Goal: Task Accomplishment & Management: Use online tool/utility

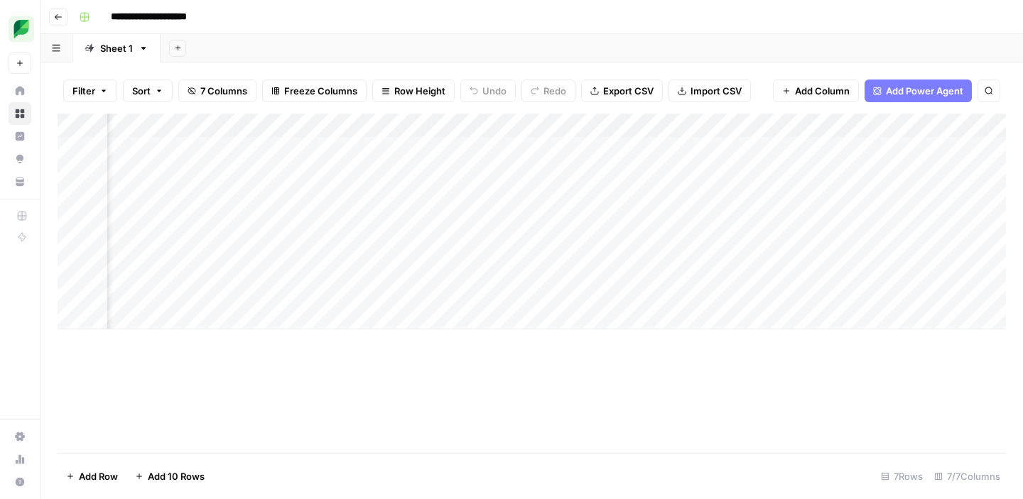
scroll to position [0, 310]
click at [318, 150] on div "Add Column" at bounding box center [532, 222] width 948 height 216
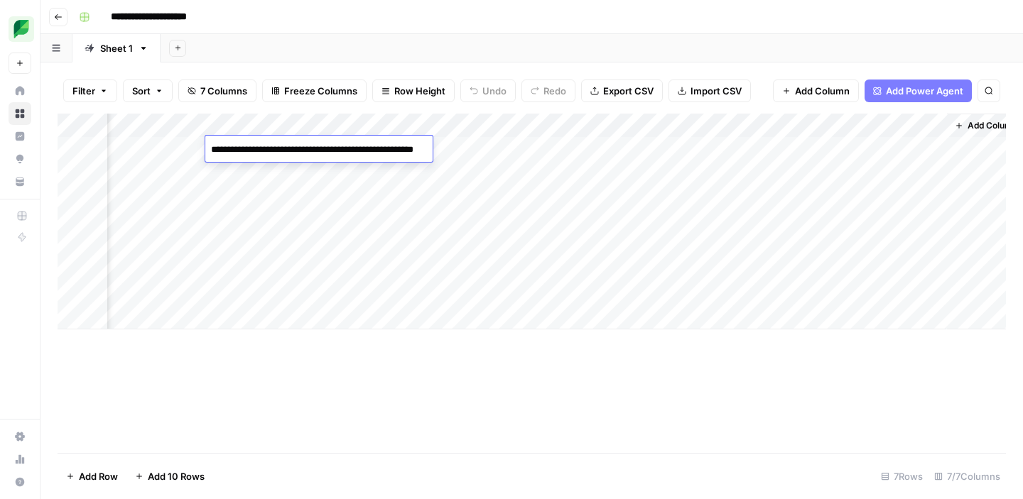
click at [327, 154] on textarea "**********" at bounding box center [335, 150] width 261 height 20
paste textarea "**********"
type textarea "**********"
click at [348, 347] on div "Add Column" at bounding box center [532, 284] width 948 height 340
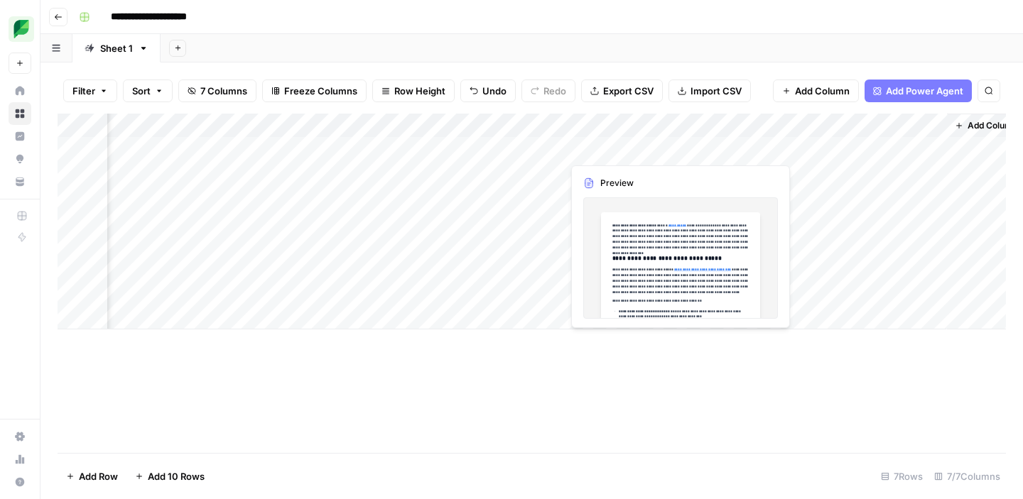
click at [601, 151] on div "Add Column" at bounding box center [532, 222] width 948 height 216
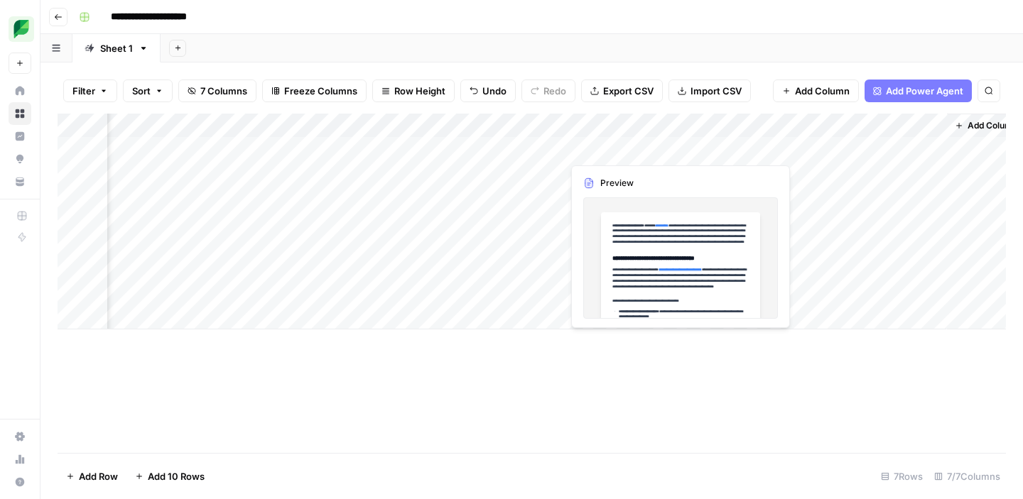
click at [628, 153] on div "Add Column" at bounding box center [532, 222] width 948 height 216
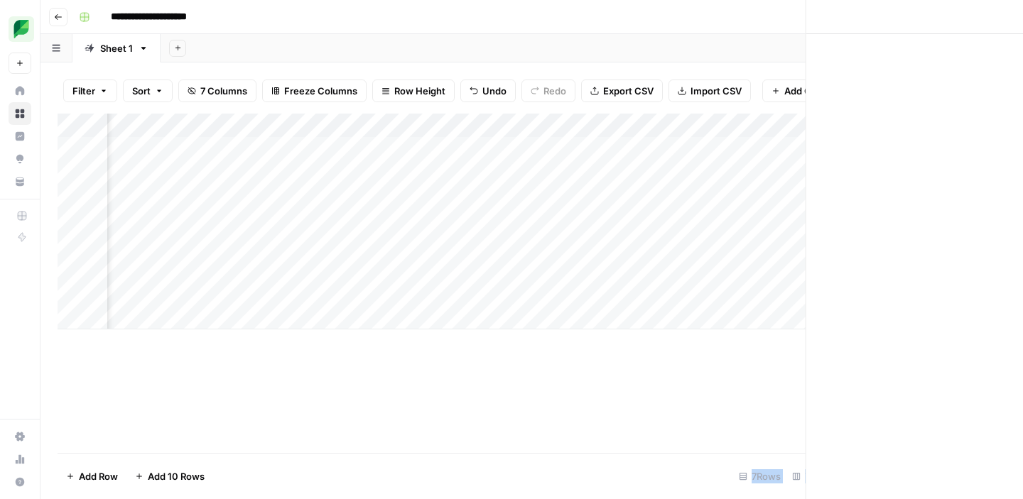
click at [628, 153] on div at bounding box center [627, 149] width 130 height 26
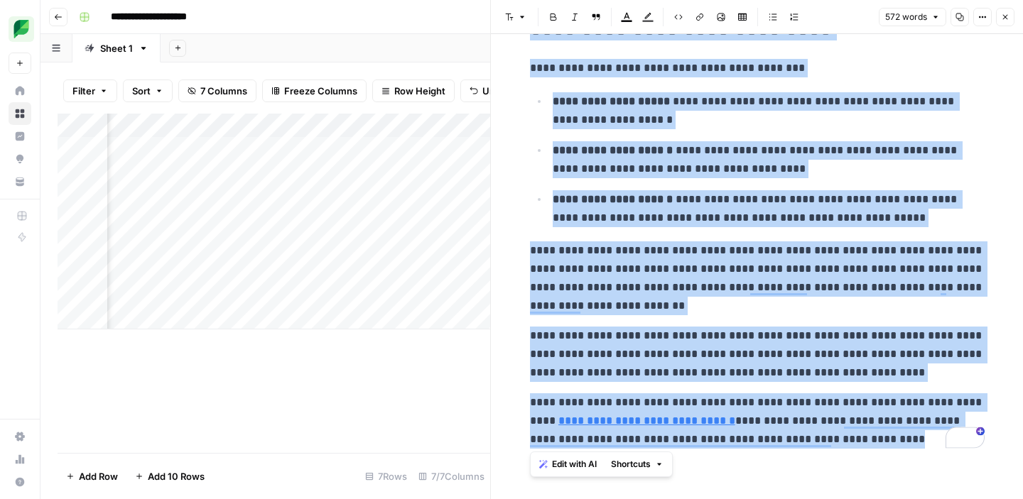
scroll to position [1190, 0]
drag, startPoint x: 528, startPoint y: 74, endPoint x: 814, endPoint y: 464, distance: 483.3
copy div "**********"
click at [1004, 16] on icon "button" at bounding box center [1005, 17] width 5 height 5
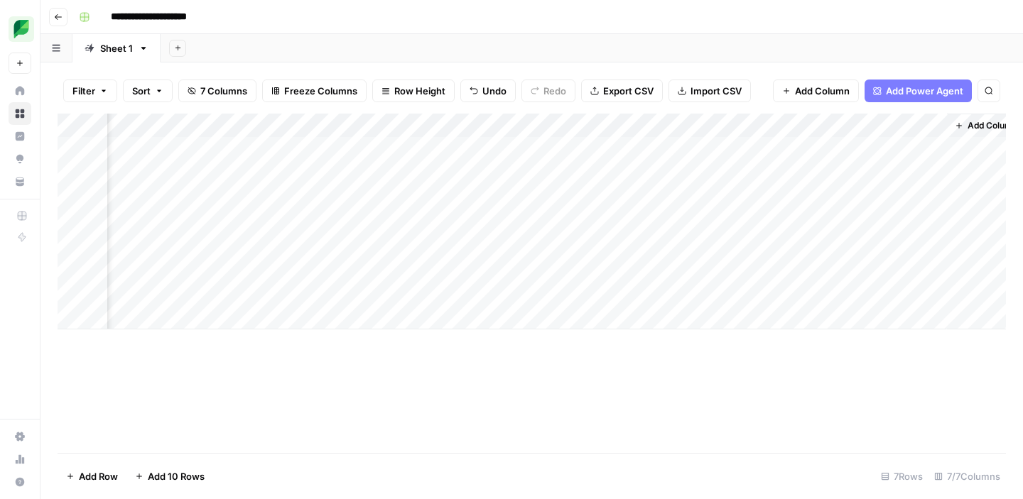
click at [550, 149] on div "Add Column" at bounding box center [532, 222] width 948 height 216
click at [461, 146] on div "Add Column" at bounding box center [532, 222] width 948 height 216
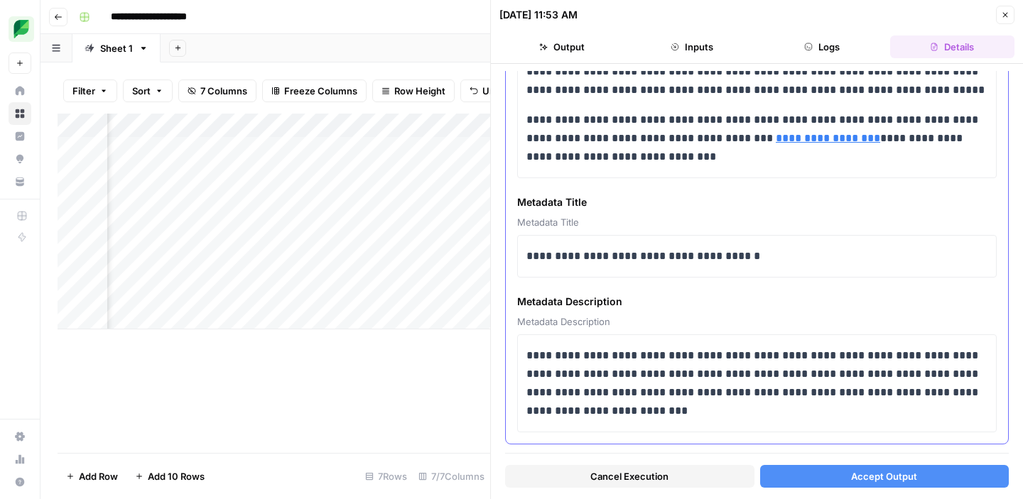
scroll to position [1594, 0]
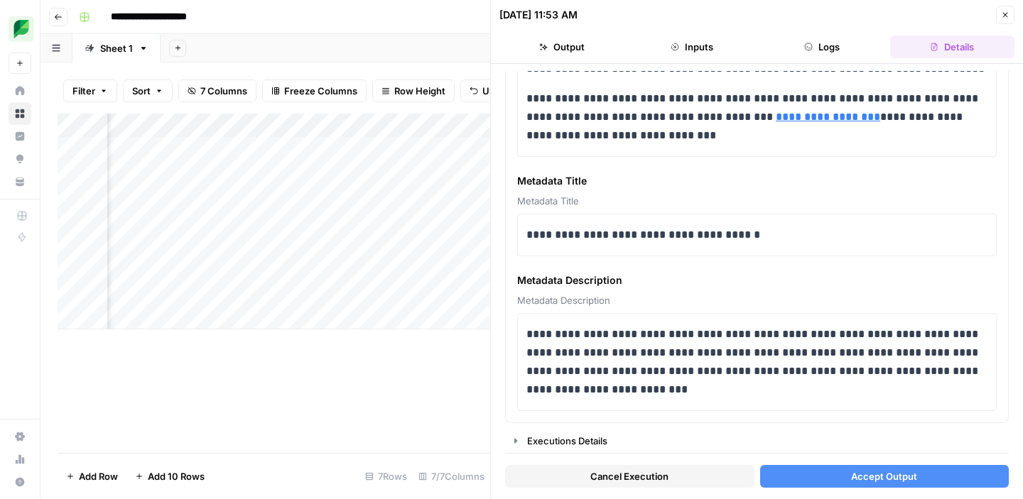
click at [801, 478] on button "Accept Output" at bounding box center [884, 476] width 249 height 23
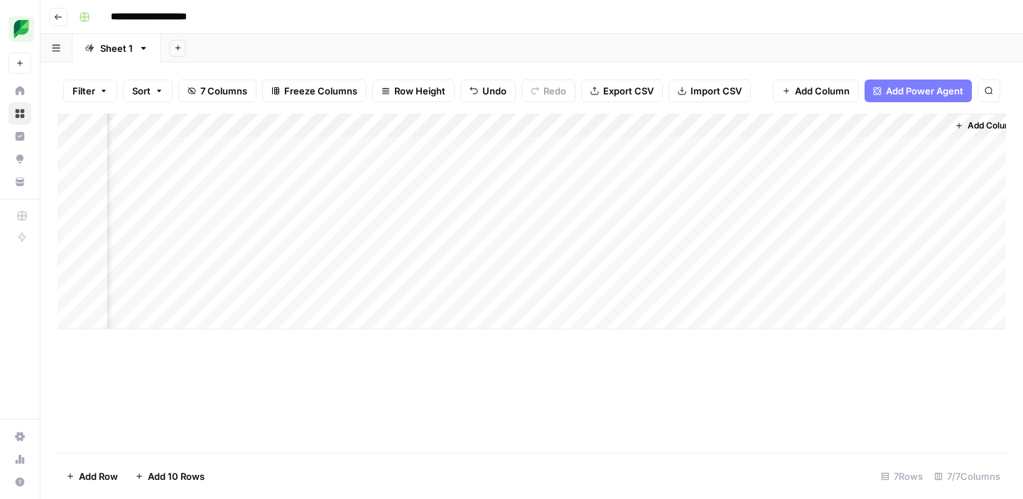
scroll to position [0, 330]
click at [602, 147] on div "Add Column" at bounding box center [532, 222] width 948 height 216
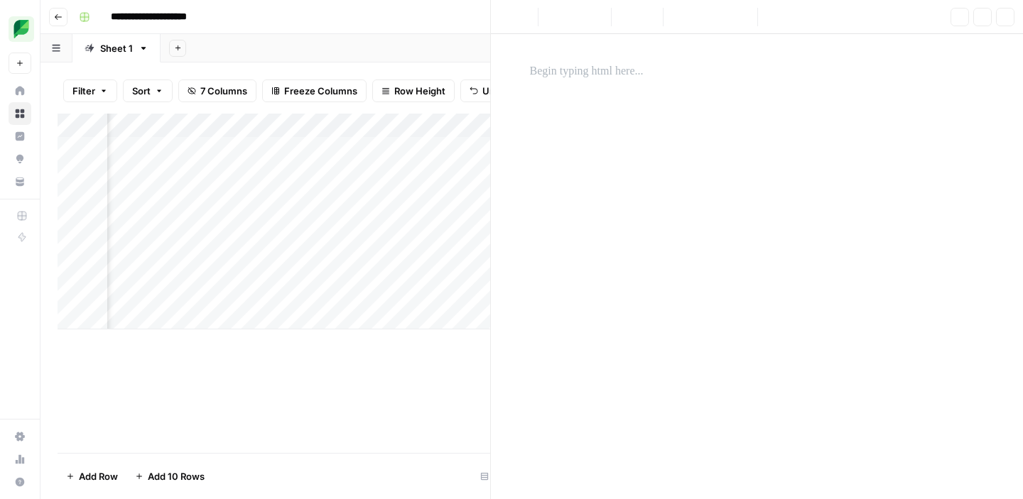
click at [602, 147] on div at bounding box center [607, 149] width 130 height 26
click at [1002, 13] on icon "button" at bounding box center [1005, 17] width 9 height 9
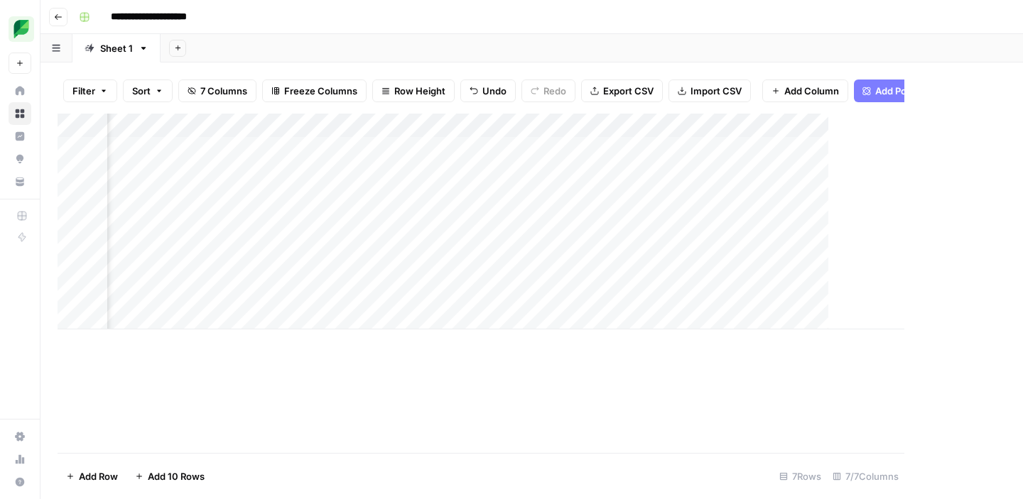
scroll to position [0, 313]
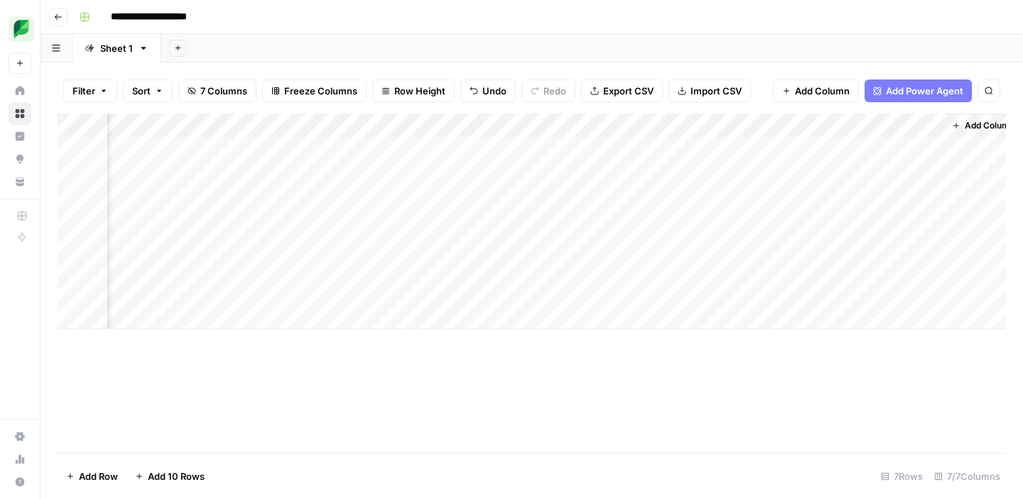
click at [261, 173] on div "Add Column" at bounding box center [532, 222] width 948 height 216
click at [261, 173] on textarea "**********" at bounding box center [332, 174] width 261 height 20
click at [264, 207] on div "Add Column" at bounding box center [532, 222] width 948 height 216
click at [359, 146] on div "Add Column" at bounding box center [532, 222] width 948 height 216
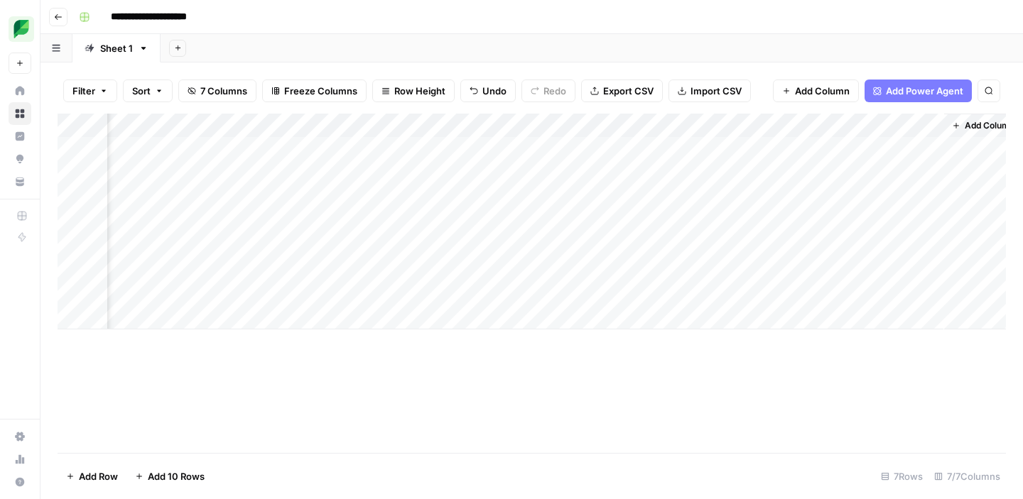
click at [356, 146] on div "Add Column" at bounding box center [532, 222] width 948 height 216
click at [328, 152] on textarea "**********" at bounding box center [344, 157] width 284 height 34
type textarea "**********"
click at [335, 381] on div "Add Column" at bounding box center [532, 284] width 948 height 340
click at [548, 146] on div "Add Column" at bounding box center [532, 222] width 948 height 216
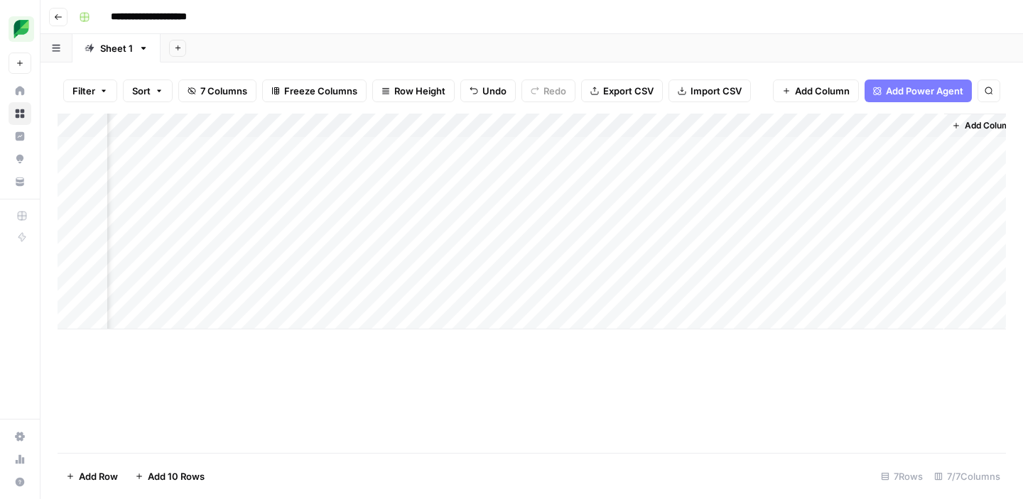
click at [450, 155] on div "Add Column" at bounding box center [532, 222] width 948 height 216
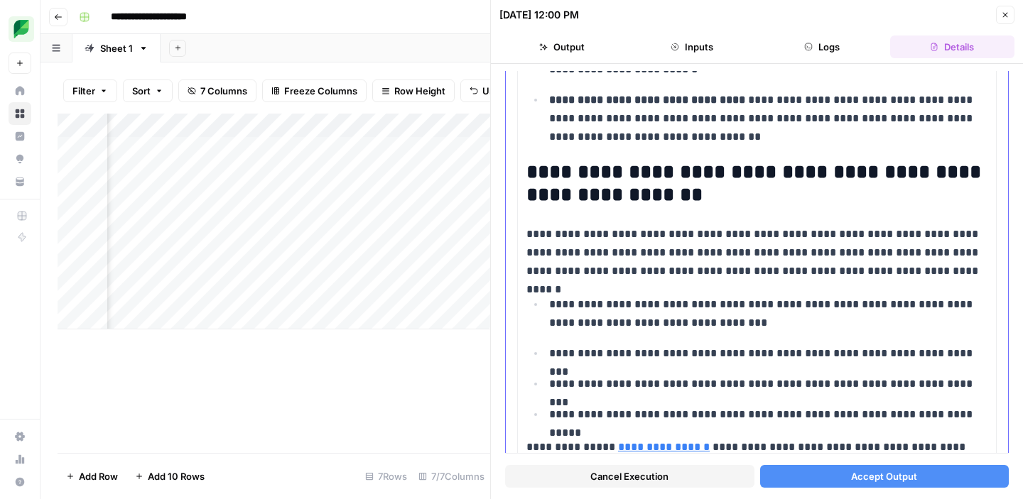
scroll to position [1555, 0]
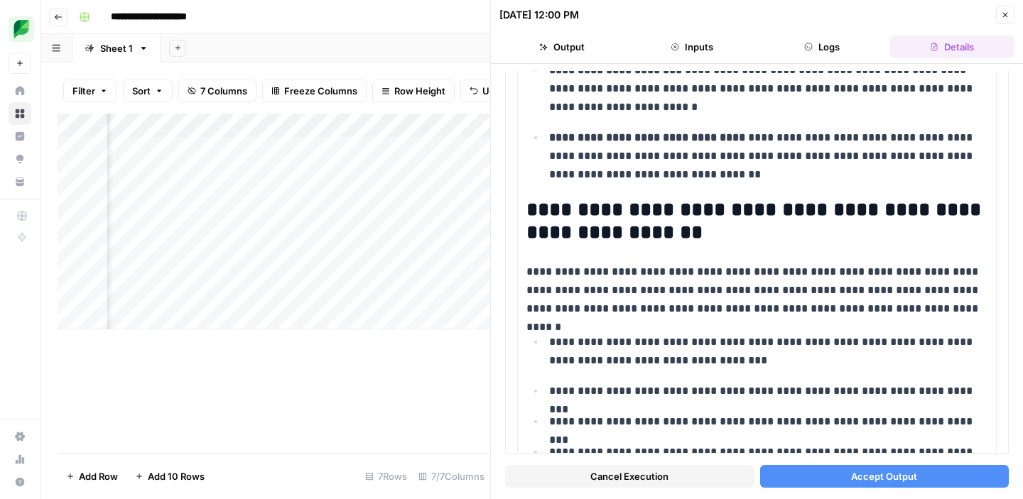
click at [839, 482] on button "Accept Output" at bounding box center [884, 476] width 249 height 23
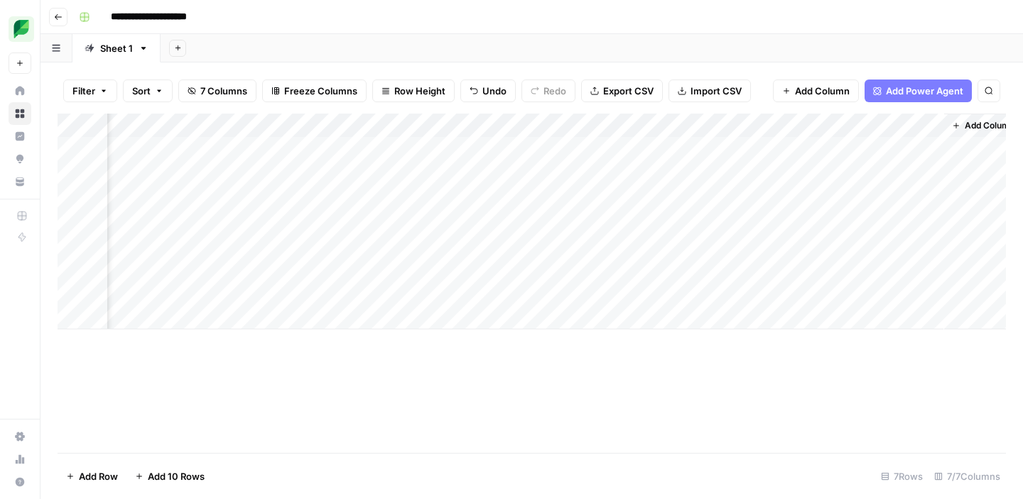
click at [622, 152] on div "Add Column" at bounding box center [532, 222] width 948 height 216
click at [619, 151] on div "Add Column" at bounding box center [532, 222] width 948 height 216
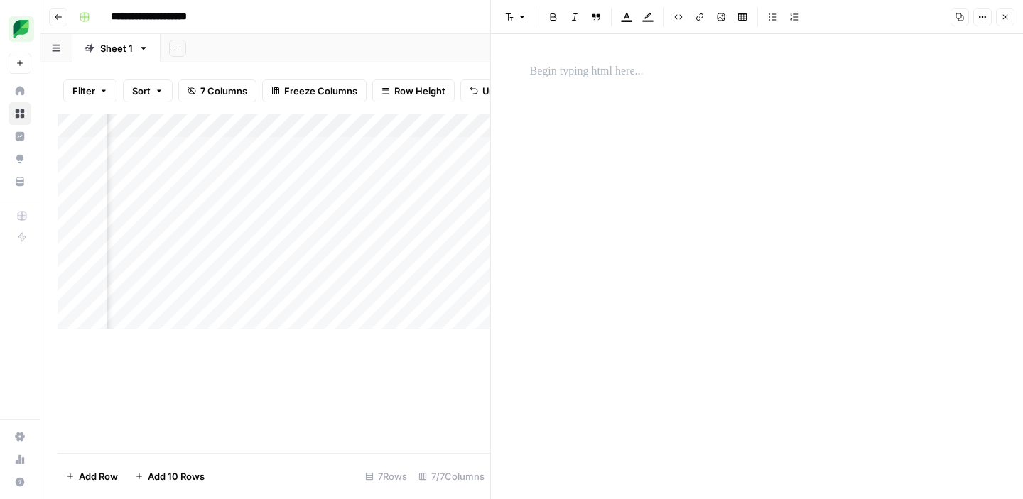
click at [1004, 16] on icon "button" at bounding box center [1005, 17] width 5 height 5
